Goal: Navigation & Orientation: Find specific page/section

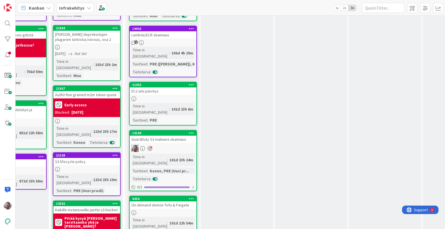
scroll to position [442, 117]
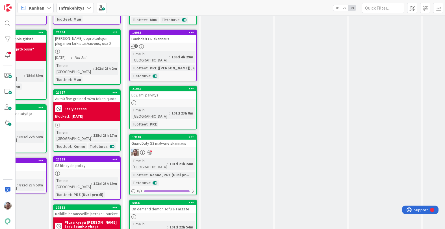
click at [177, 140] on div "GuardDuty S3 malware skannaus" at bounding box center [163, 143] width 67 height 7
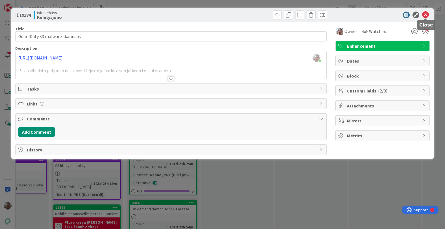
click at [425, 17] on icon at bounding box center [425, 15] width 7 height 7
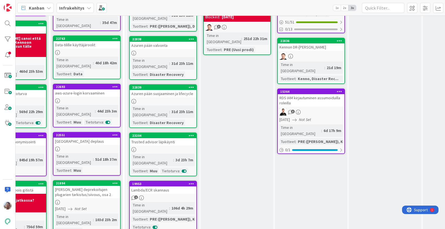
scroll to position [262, 117]
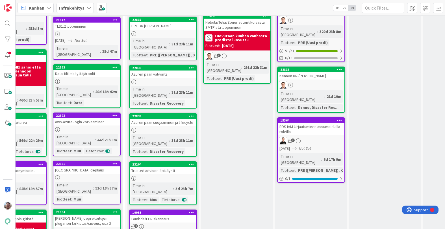
click at [170, 216] on div "Lambda/ECR skannaus" at bounding box center [163, 219] width 67 height 7
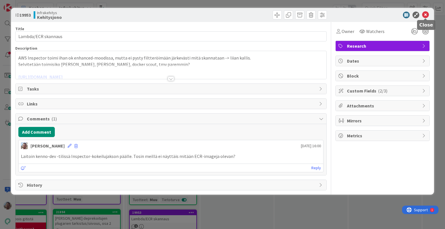
click at [425, 16] on icon at bounding box center [425, 15] width 7 height 7
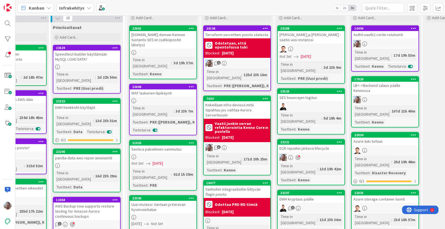
scroll to position [28, 117]
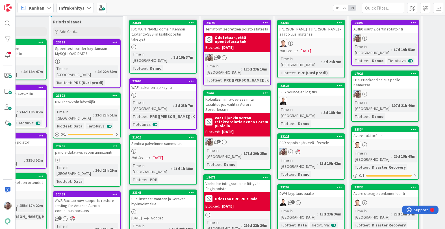
click at [303, 139] on div "ECR repoihin järkevä lifecycle" at bounding box center [311, 142] width 67 height 7
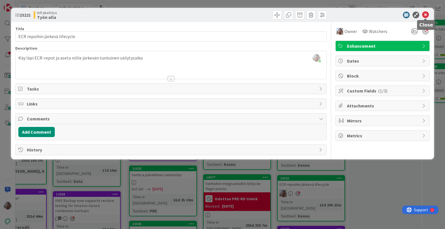
click at [426, 14] on icon at bounding box center [425, 15] width 7 height 7
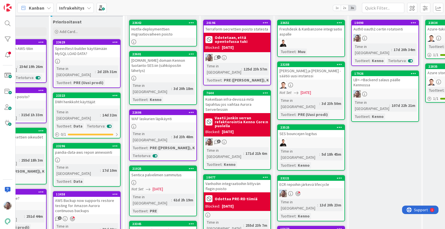
click at [174, 30] on div "Hotfix-deploymenttien migraatiovaiheen poisto" at bounding box center [163, 31] width 67 height 12
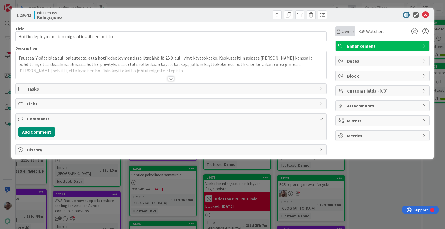
click at [349, 31] on span "Owner" at bounding box center [348, 31] width 13 height 7
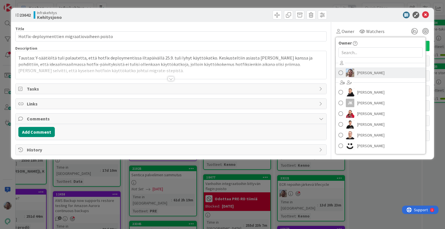
click at [361, 72] on span "[PERSON_NAME]" at bounding box center [370, 73] width 27 height 8
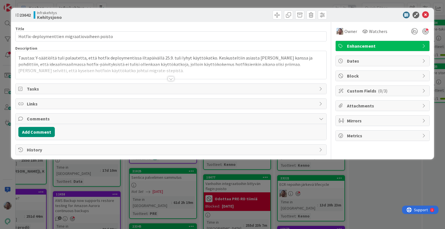
click at [428, 33] on div at bounding box center [425, 31] width 6 height 6
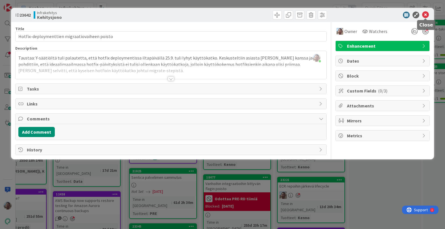
click at [426, 15] on icon at bounding box center [425, 15] width 7 height 7
